Goal: Task Accomplishment & Management: Manage account settings

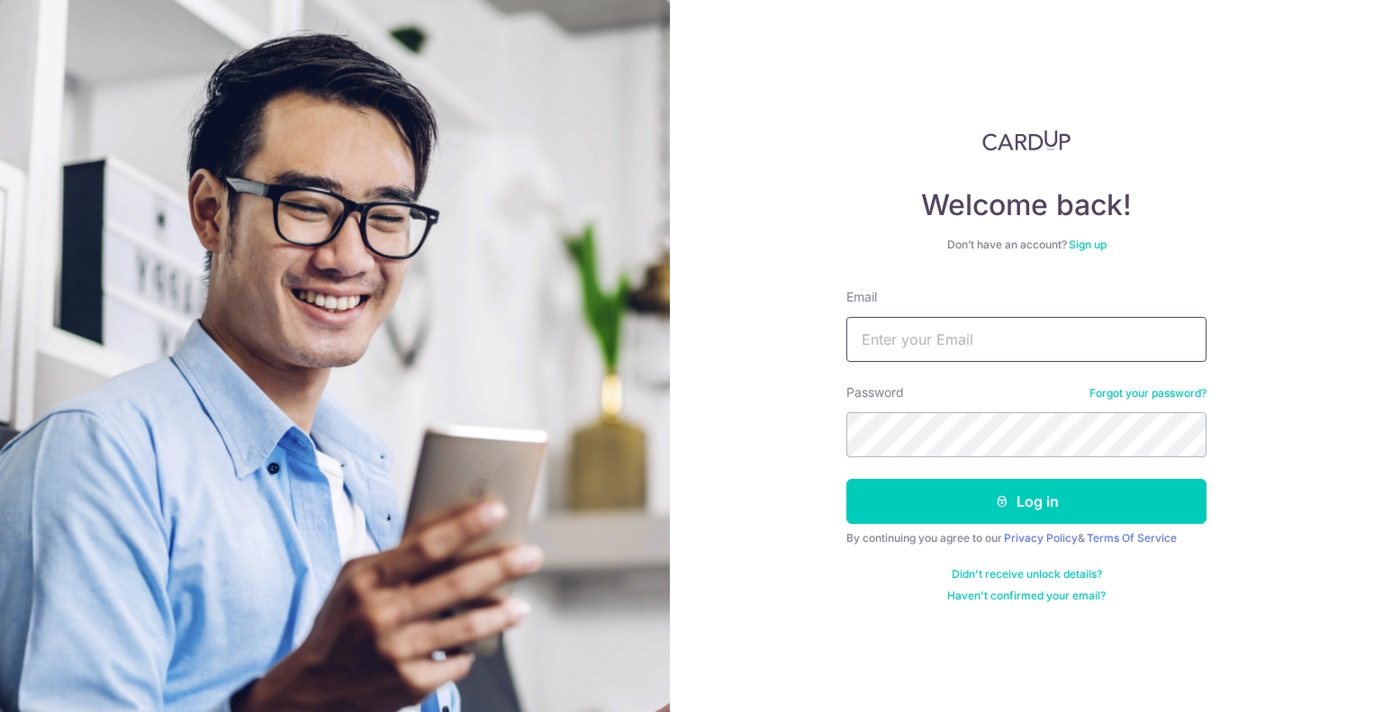
click at [940, 340] on input "Email" at bounding box center [1027, 339] width 360 height 45
type input "[DOMAIN_NAME][EMAIL_ADDRESS][DOMAIN_NAME]"
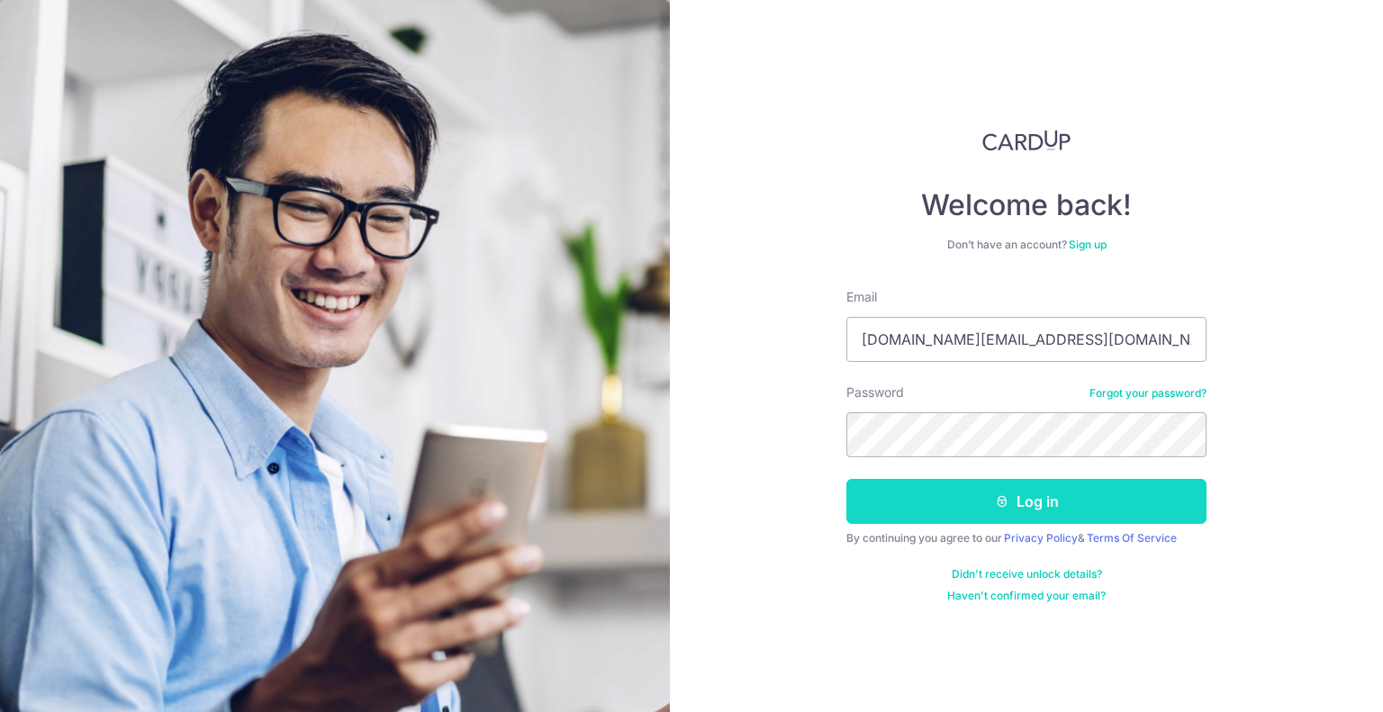
click at [984, 501] on button "Log in" at bounding box center [1027, 501] width 360 height 45
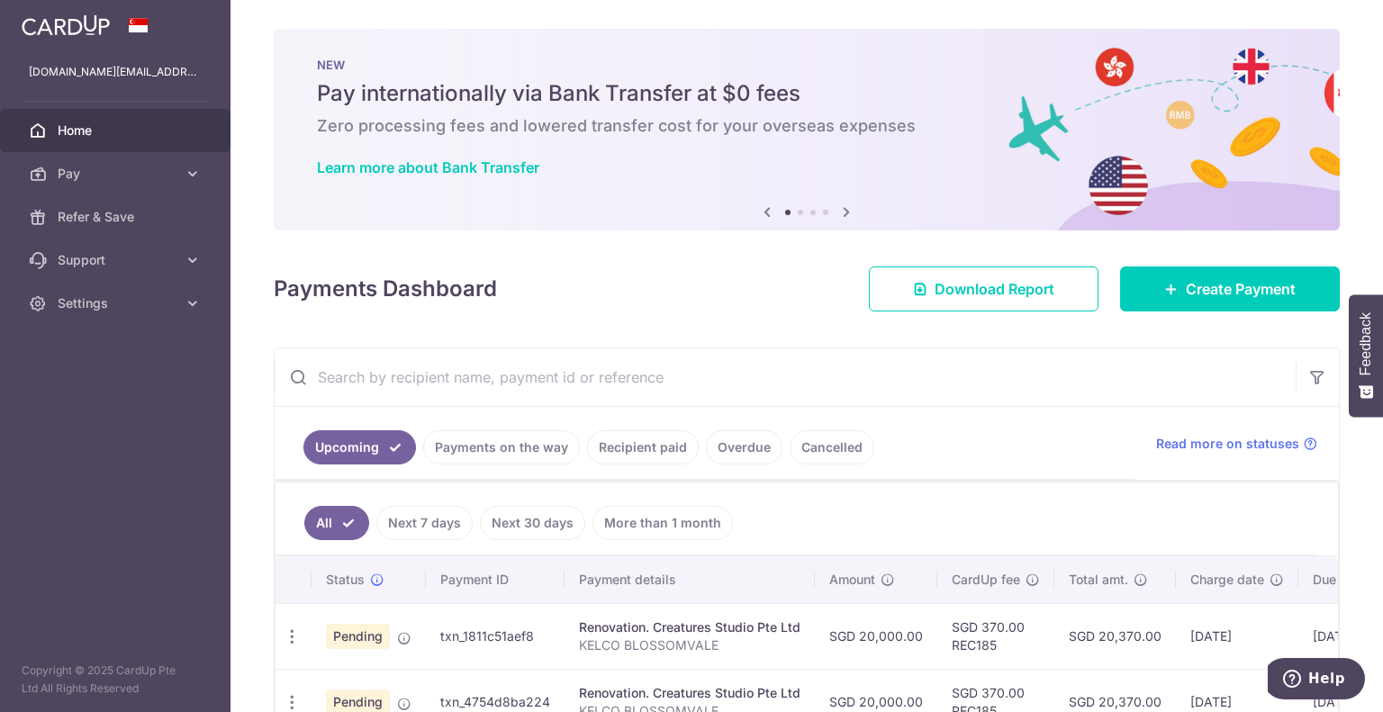
scroll to position [116, 0]
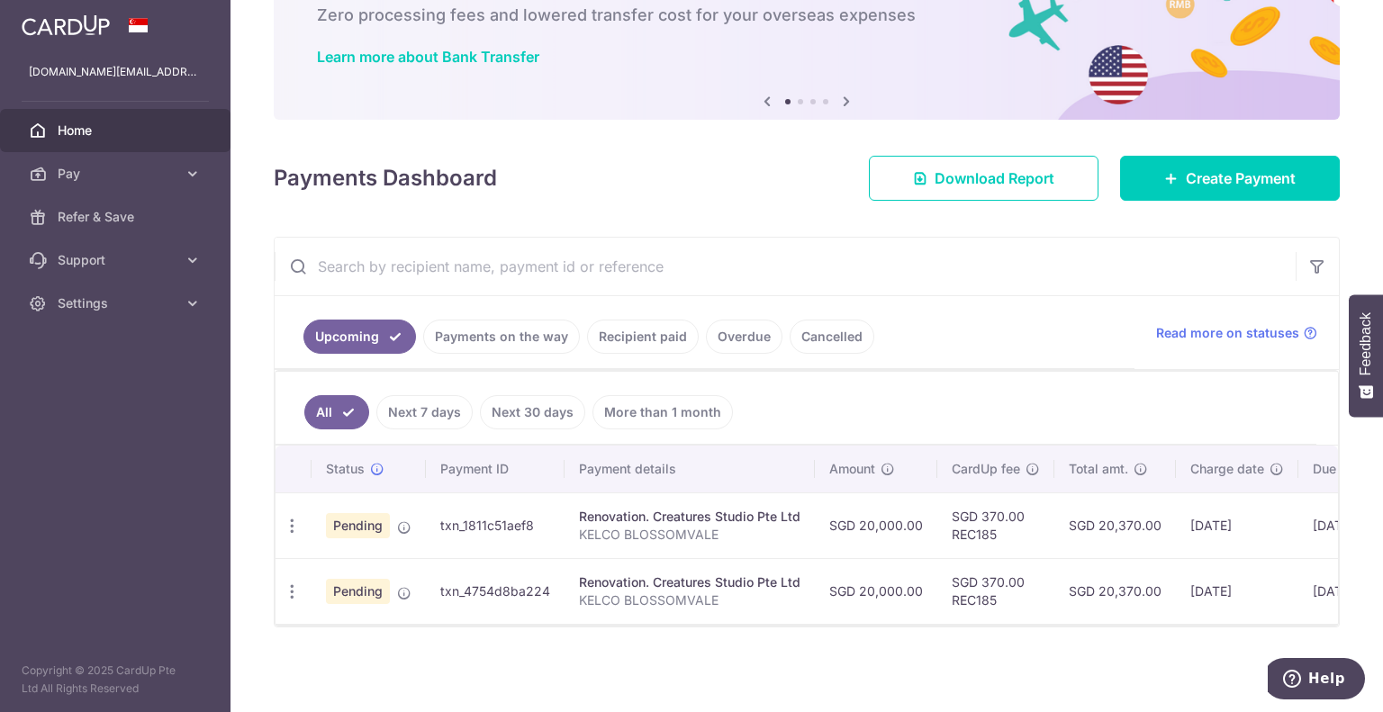
click at [504, 343] on link "Payments on the way" at bounding box center [501, 337] width 157 height 34
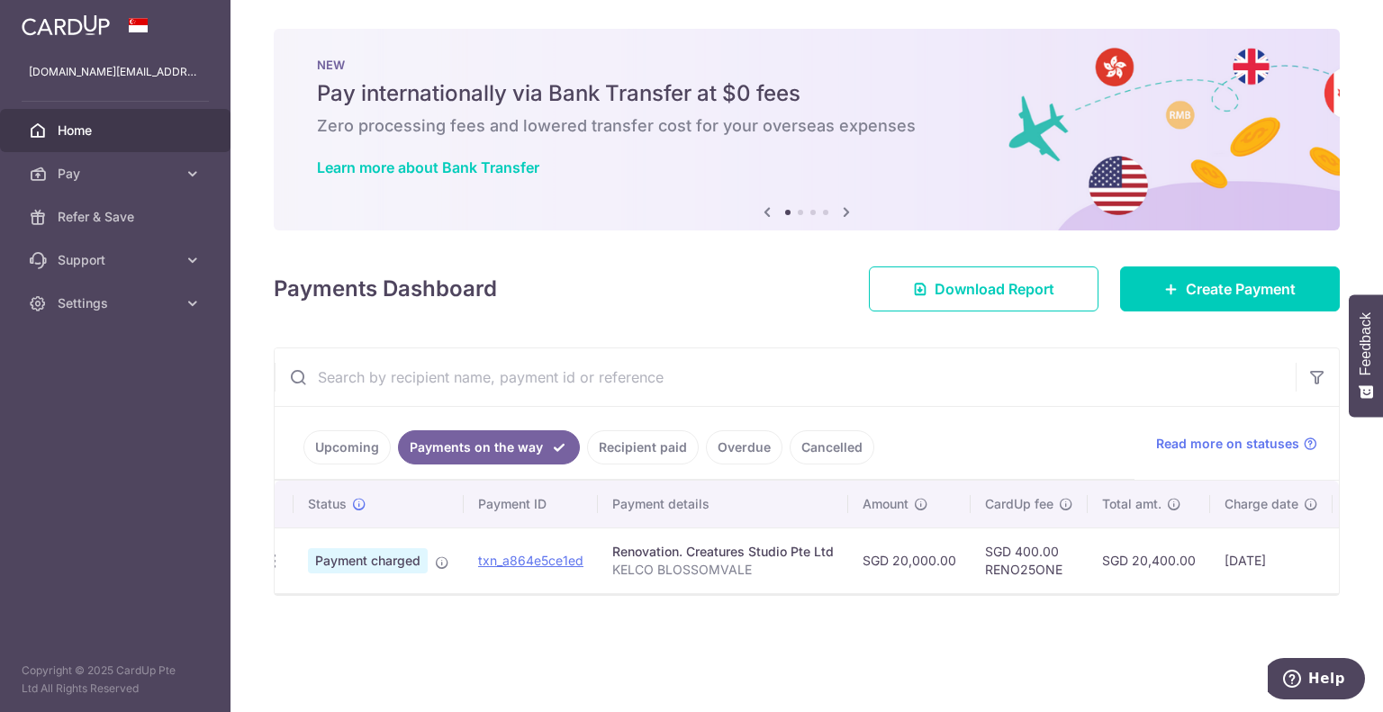
scroll to position [0, 0]
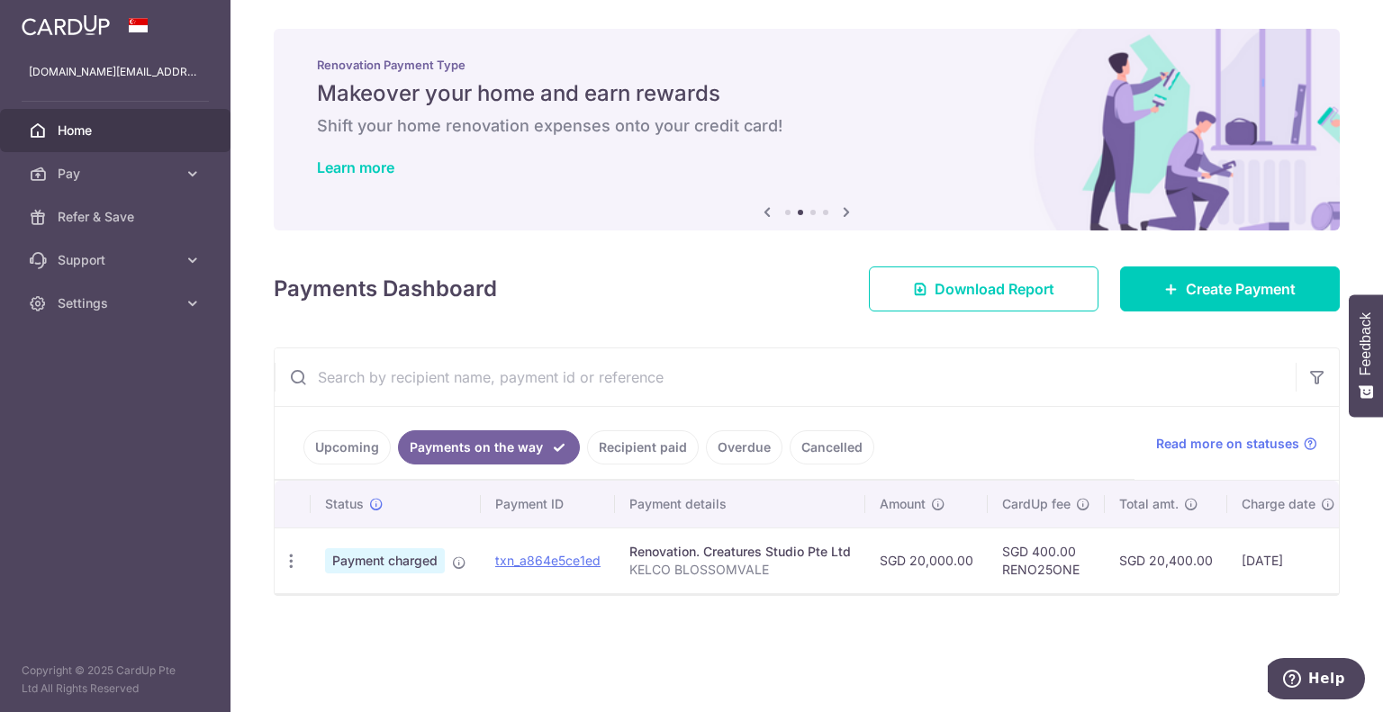
click at [345, 440] on link "Upcoming" at bounding box center [347, 448] width 87 height 34
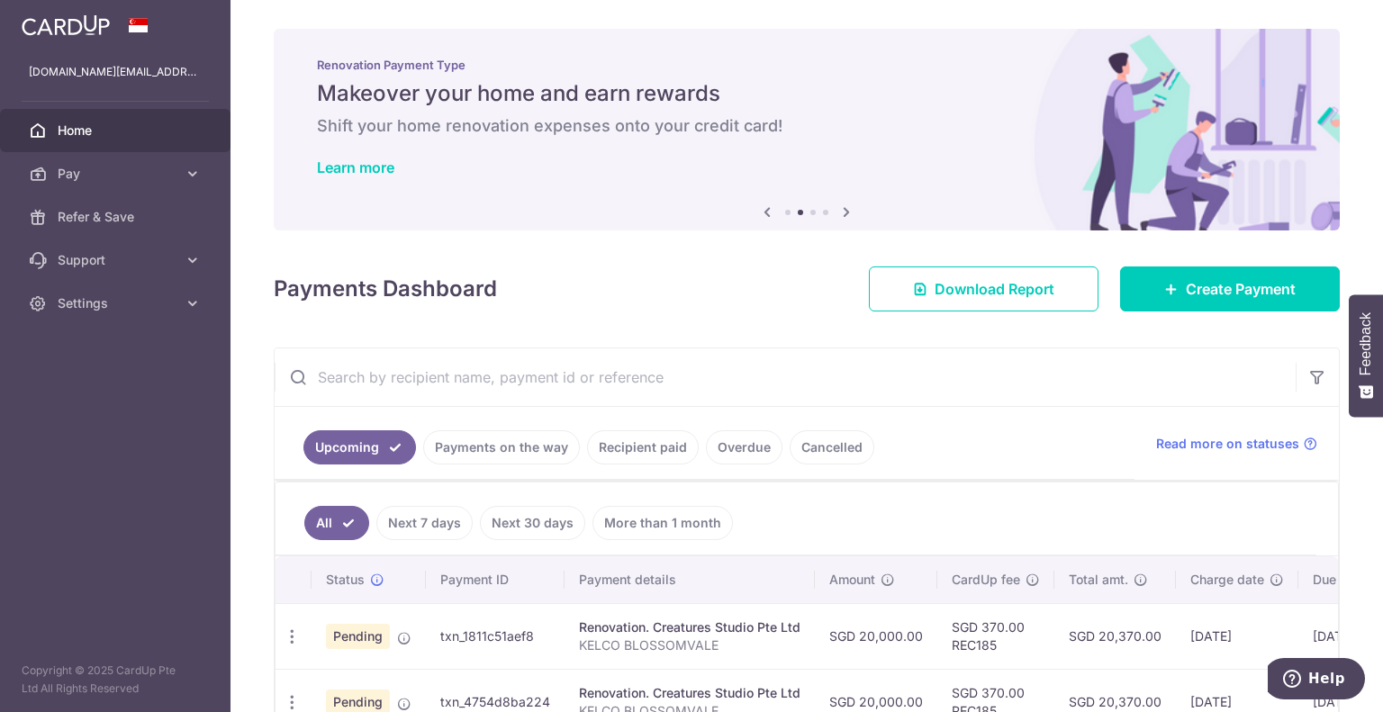
scroll to position [116, 0]
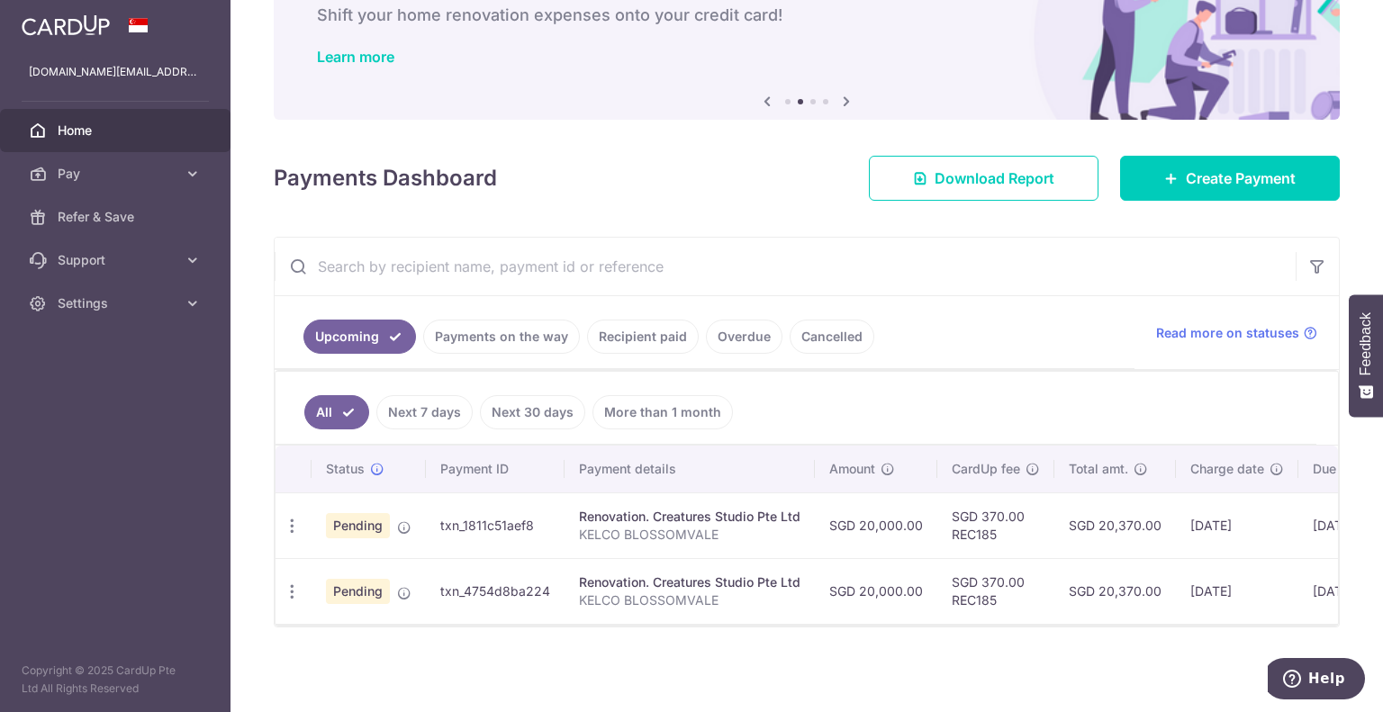
click at [469, 340] on link "Payments on the way" at bounding box center [501, 337] width 157 height 34
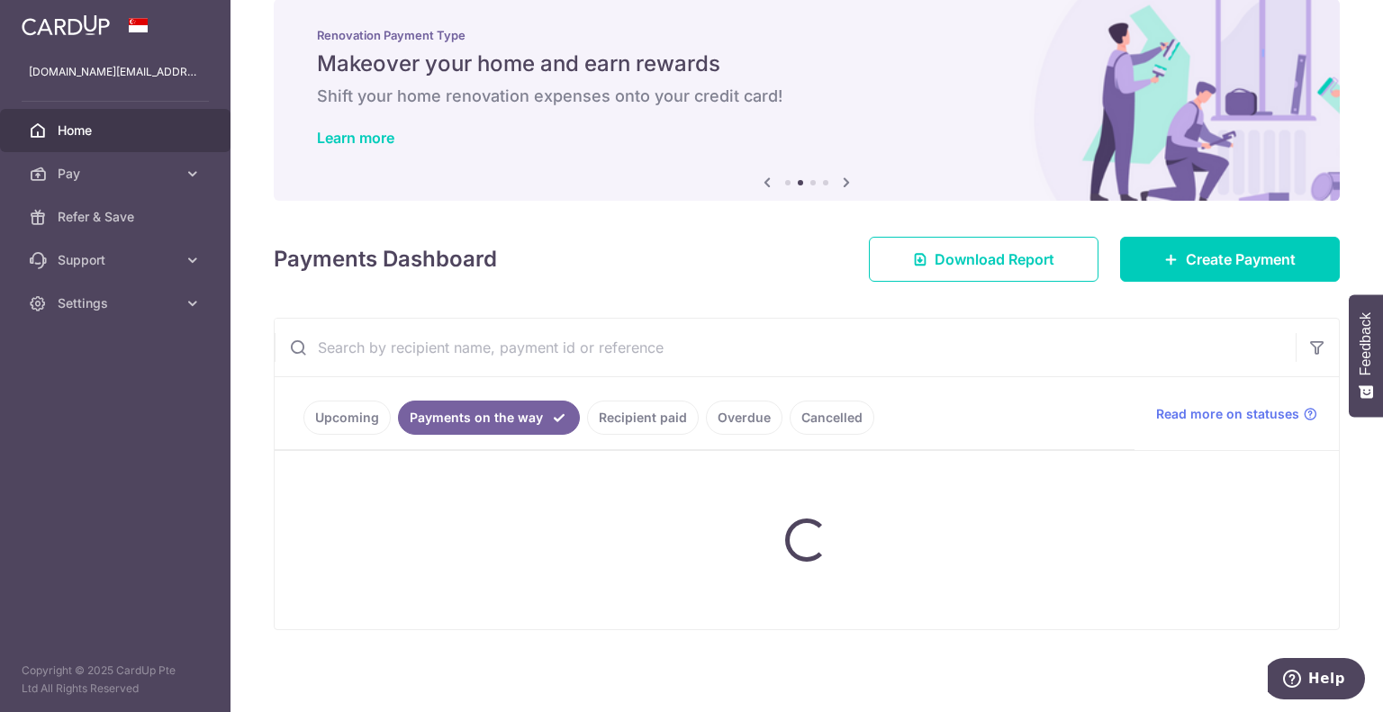
scroll to position [0, 0]
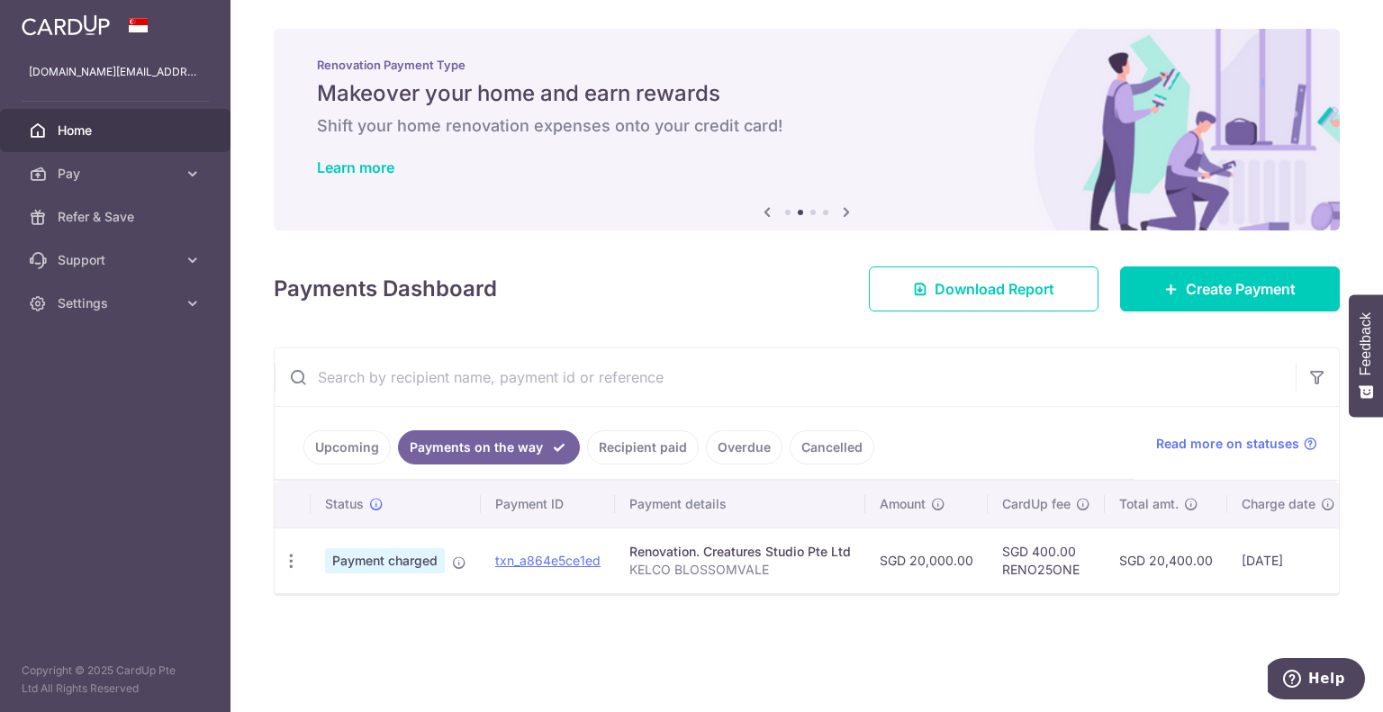
click at [342, 443] on link "Upcoming" at bounding box center [347, 448] width 87 height 34
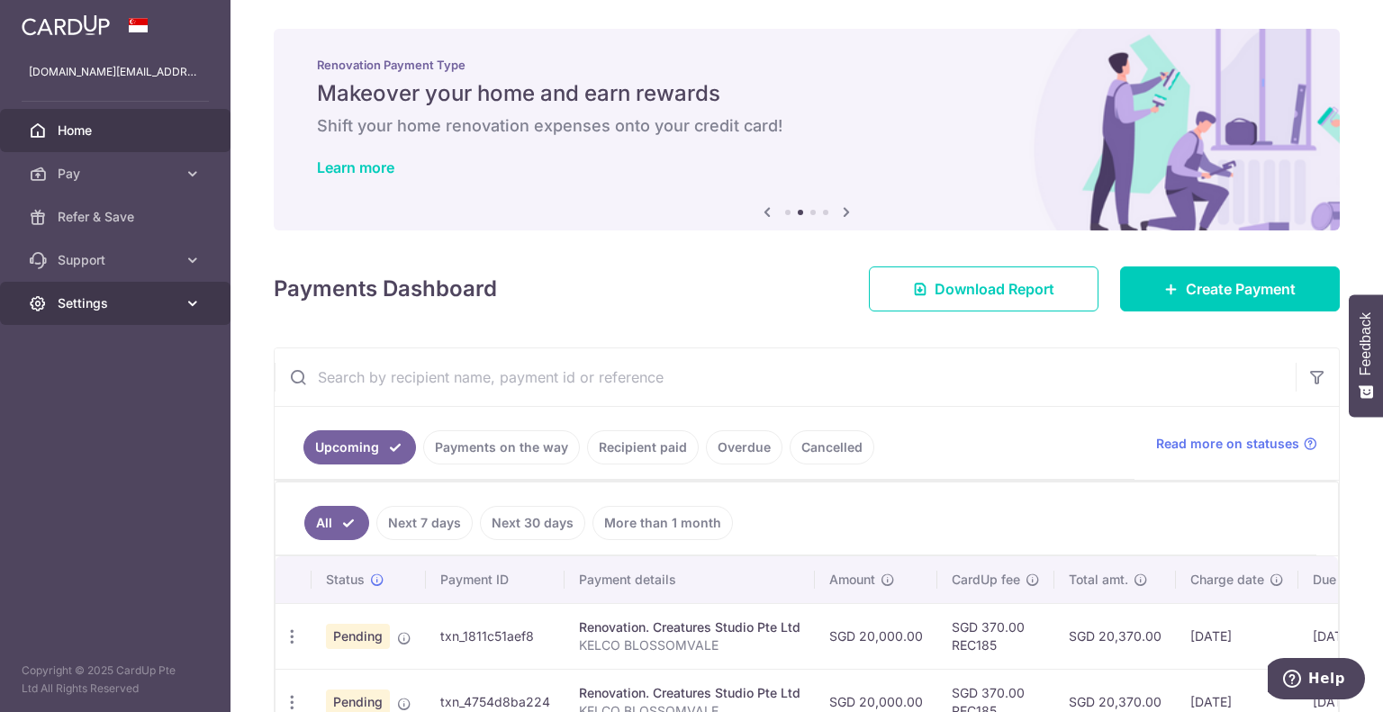
click at [50, 302] on link "Settings" at bounding box center [115, 303] width 231 height 43
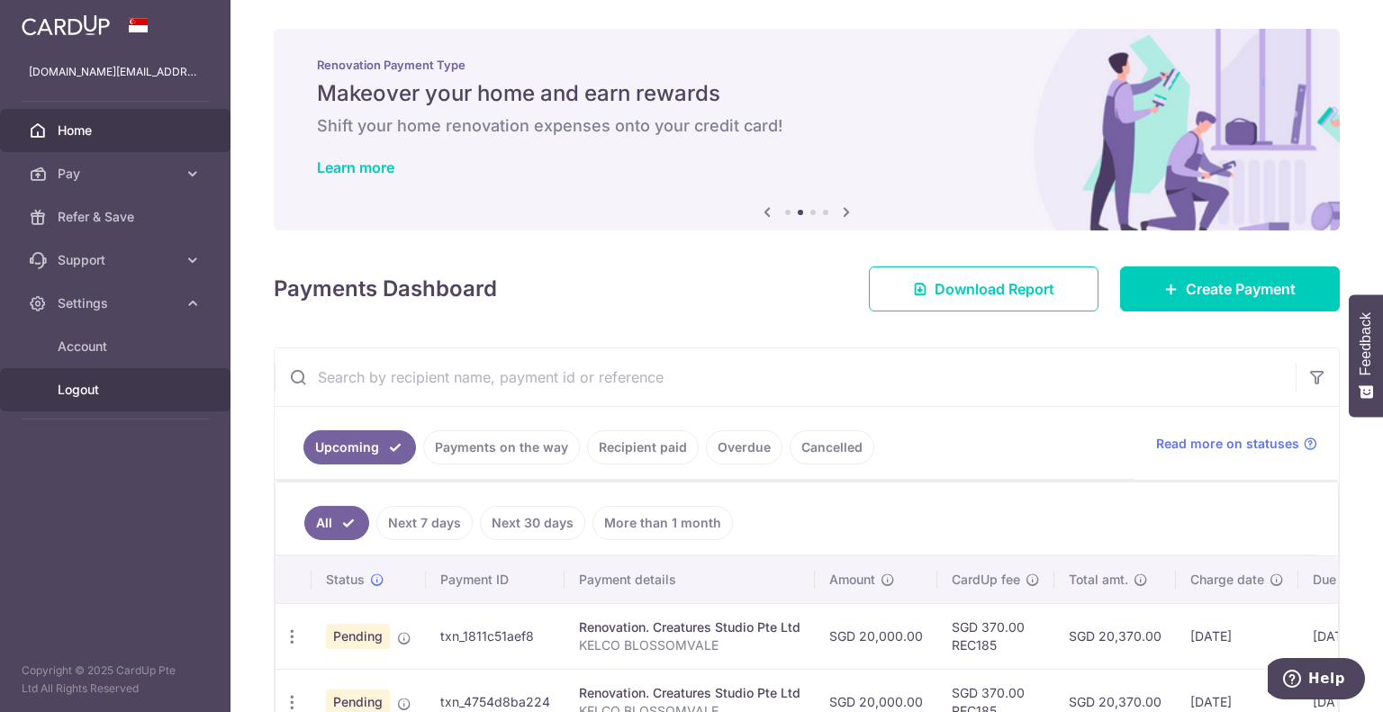
click at [94, 395] on span "Logout" at bounding box center [117, 390] width 119 height 18
